Goal: Find specific page/section: Find specific page/section

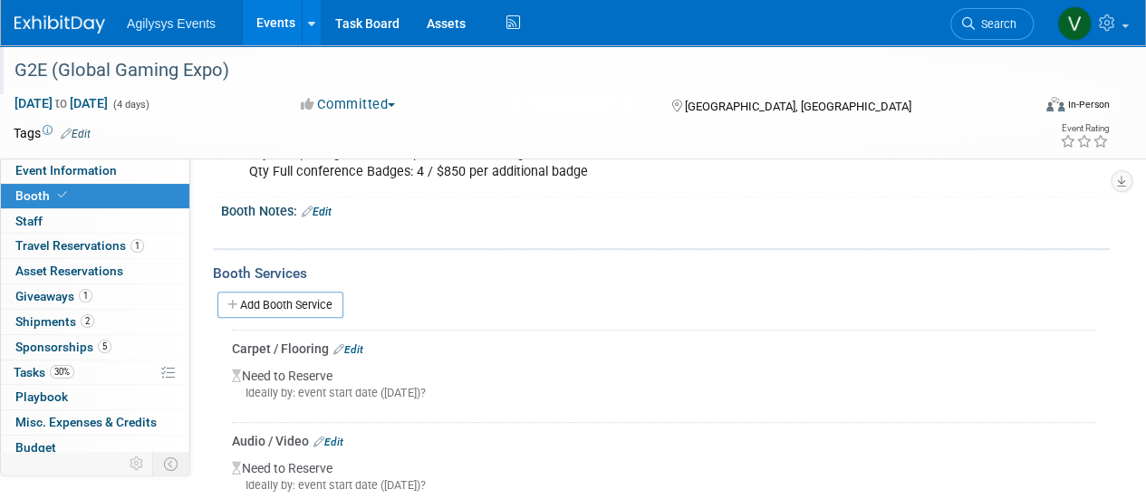
scroll to position [301, 0]
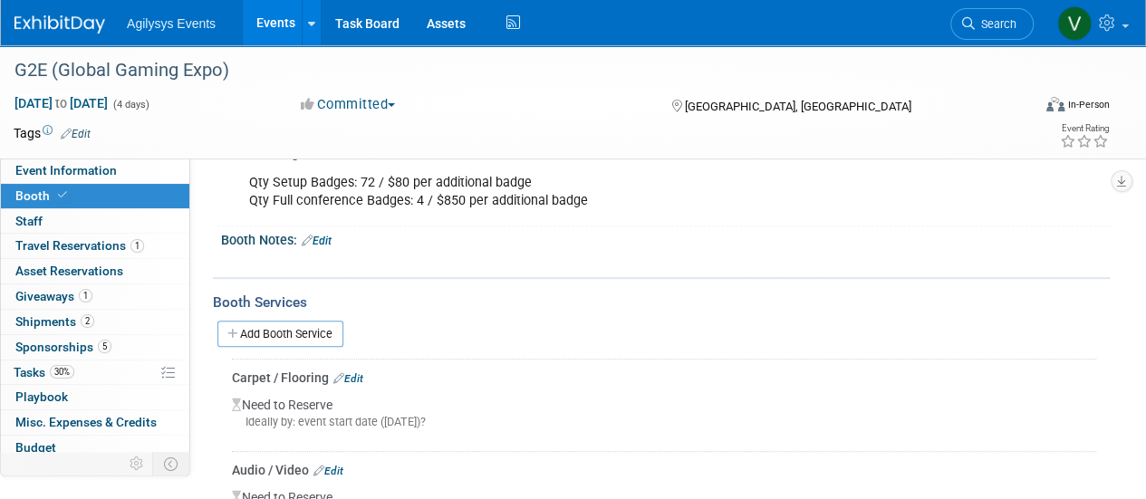
drag, startPoint x: 147, startPoint y: 29, endPoint x: 136, endPoint y: 32, distance: 11.2
click at [147, 29] on span "Agilysys Events" at bounding box center [171, 23] width 89 height 14
click at [81, 34] on div "Agilysys Events Events Add Event Bulk Upload Events Shareable Event Boards Rece…" at bounding box center [561, 22] width 1094 height 45
click at [88, 32] on img at bounding box center [59, 24] width 91 height 18
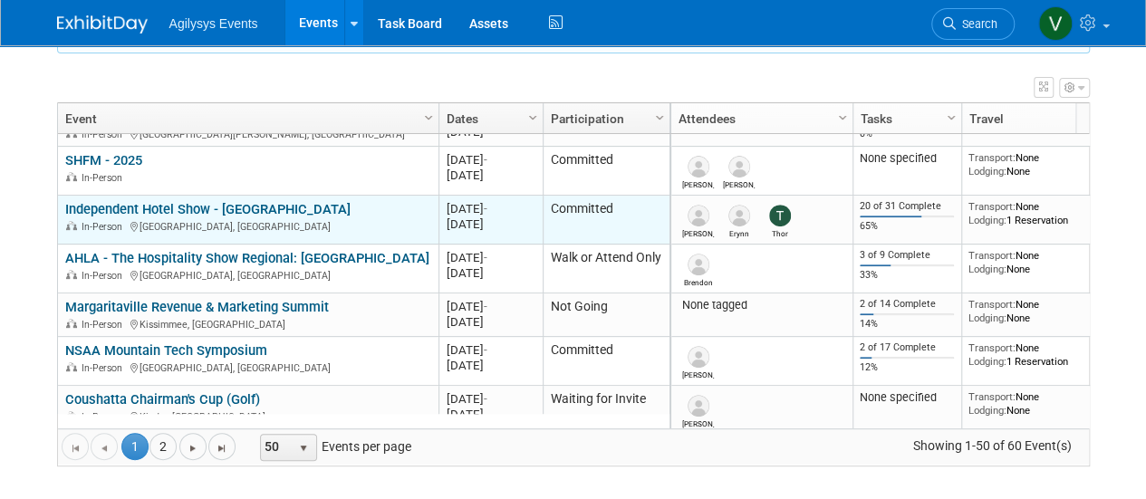
click at [203, 211] on link "Independent Hotel Show - [GEOGRAPHIC_DATA]" at bounding box center [207, 209] width 285 height 16
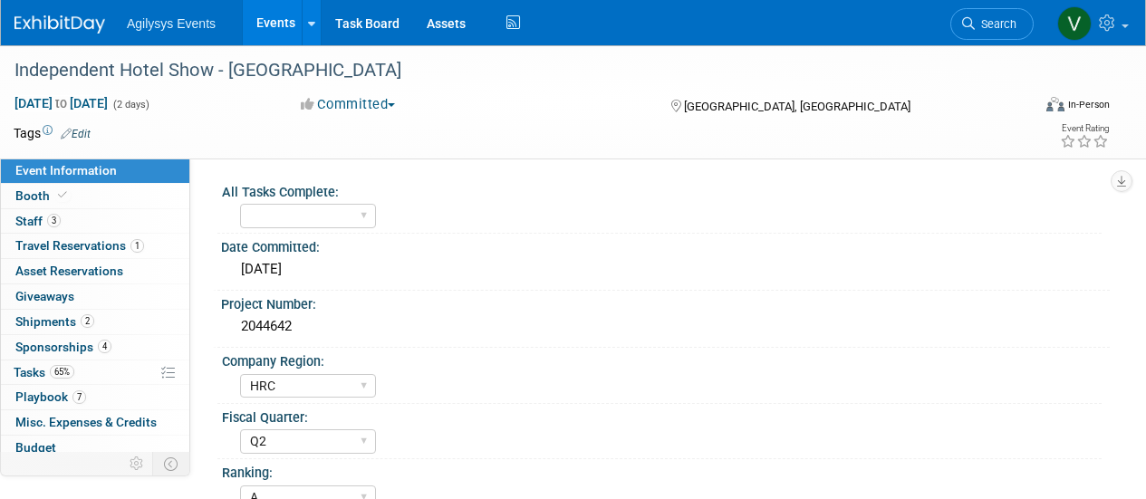
select select "HRC"
select select "Q2"
select select "A"
select select "Yes"
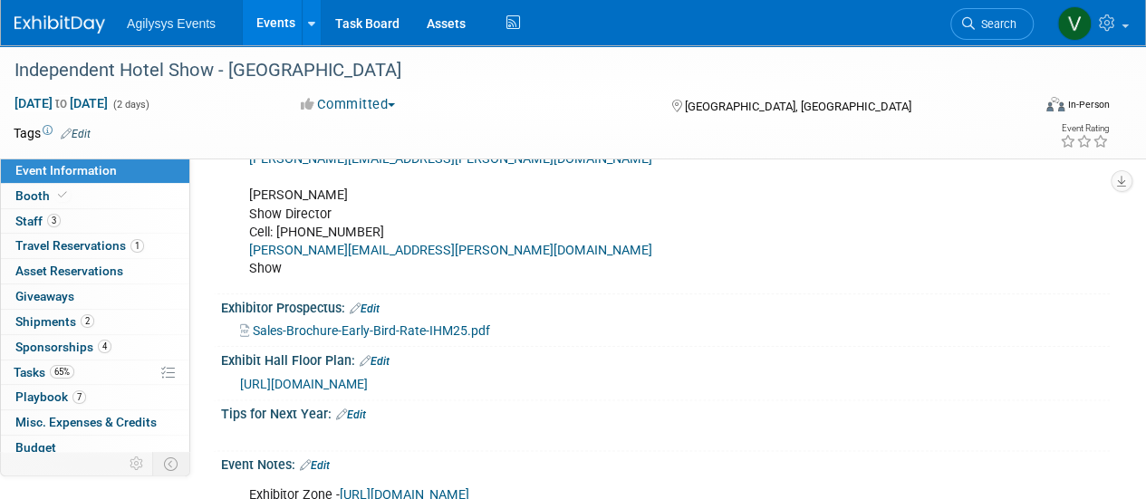
scroll to position [963, 0]
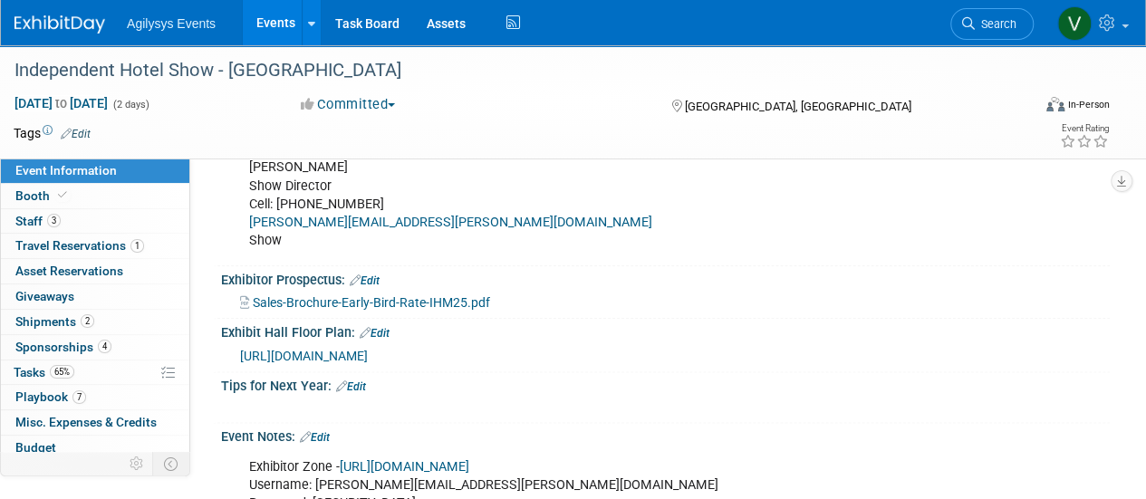
click at [368, 363] on span "https://www.expocad.com/host/fx/expodevco/25ihm/exfx.html#floorplan" at bounding box center [304, 356] width 128 height 14
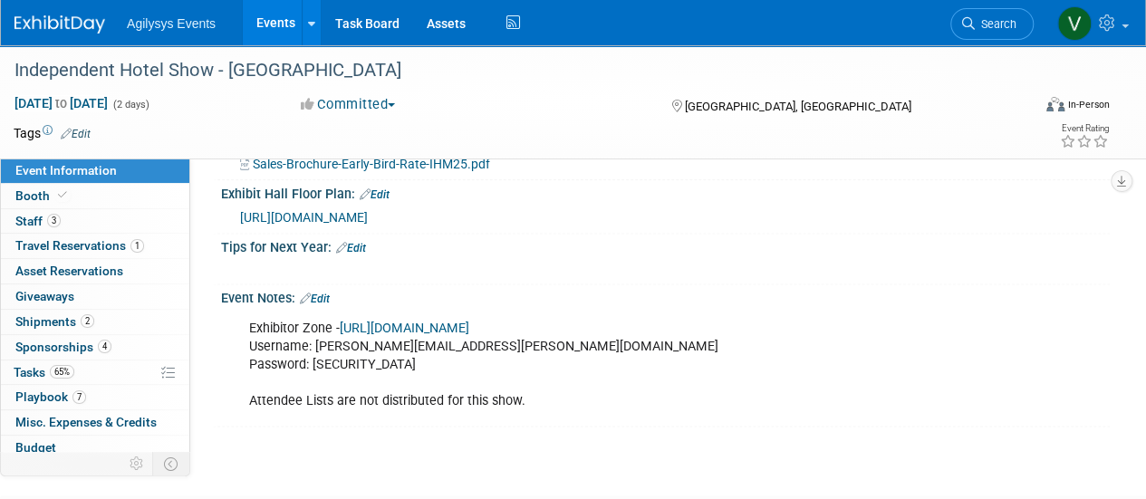
scroll to position [1144, 0]
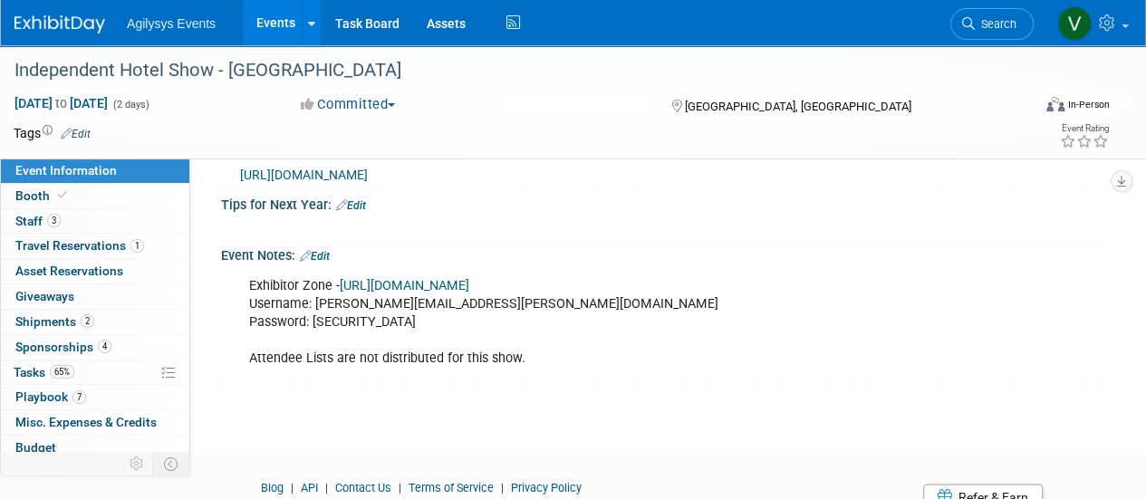
click at [469, 293] on link "https://independenthotelshow.us/__zone/login" at bounding box center [405, 285] width 130 height 15
